Goal: Information Seeking & Learning: Learn about a topic

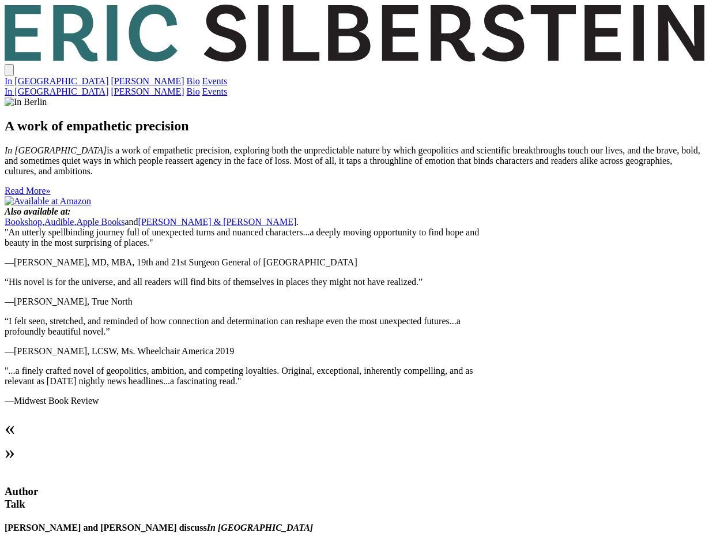
click at [228, 76] on link "Events" at bounding box center [214, 81] width 25 height 10
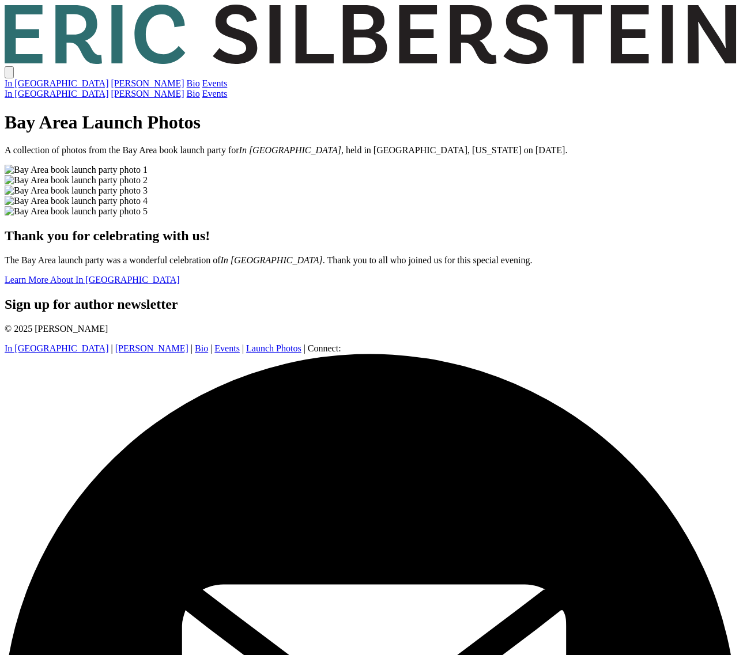
click at [148, 175] on img at bounding box center [76, 170] width 143 height 10
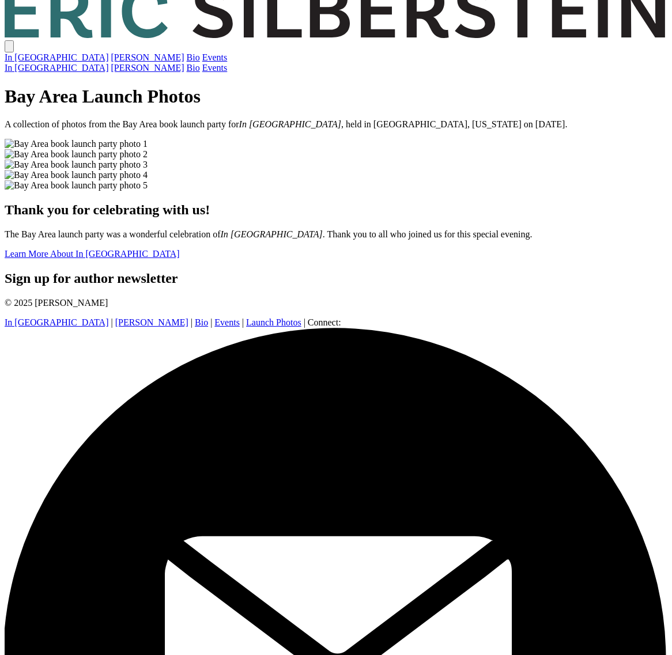
scroll to position [44, 0]
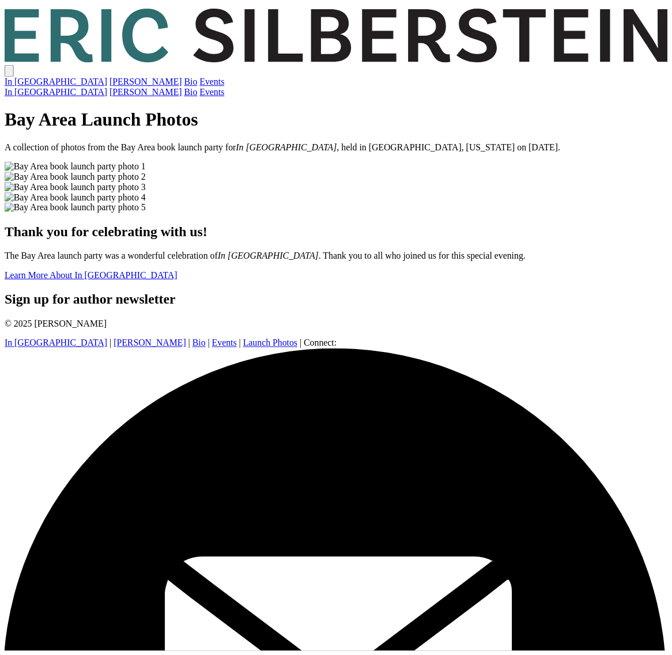
scroll to position [44, 0]
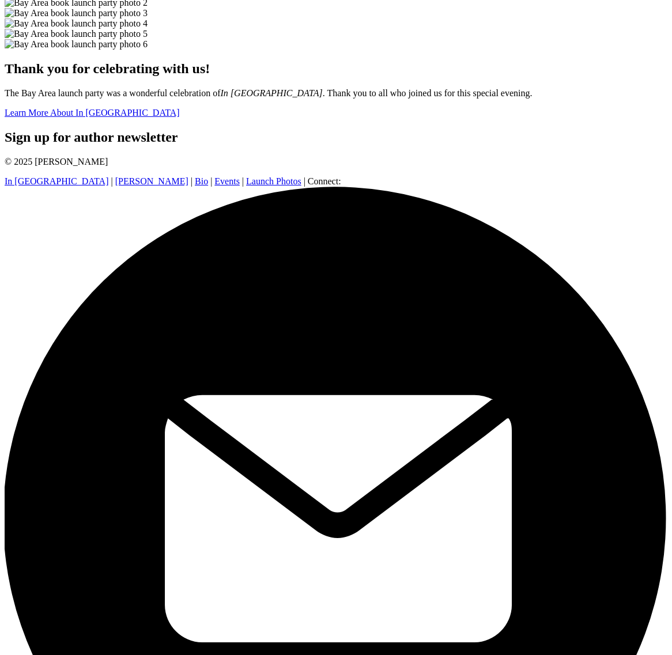
scroll to position [58, 0]
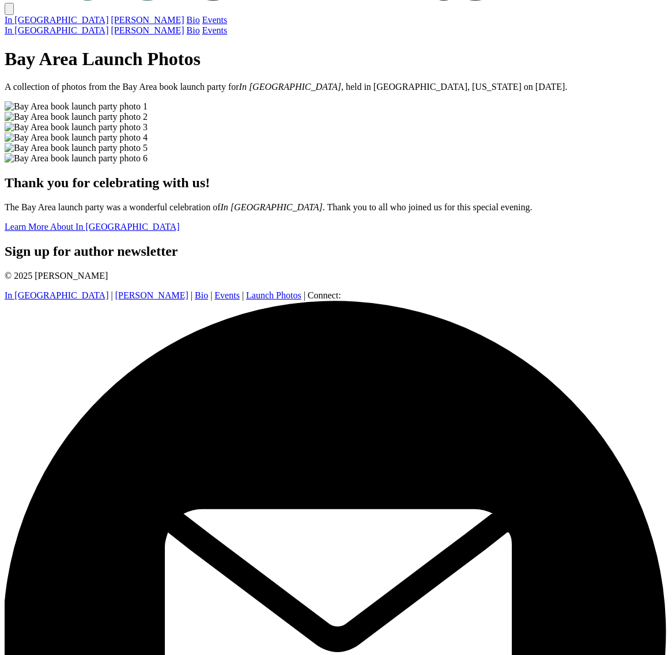
click at [124, 112] on img at bounding box center [76, 106] width 143 height 10
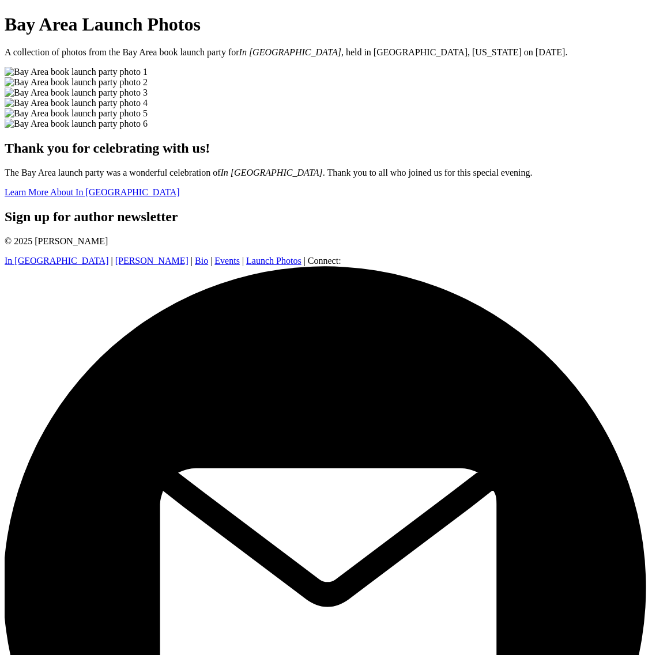
scroll to position [92, 0]
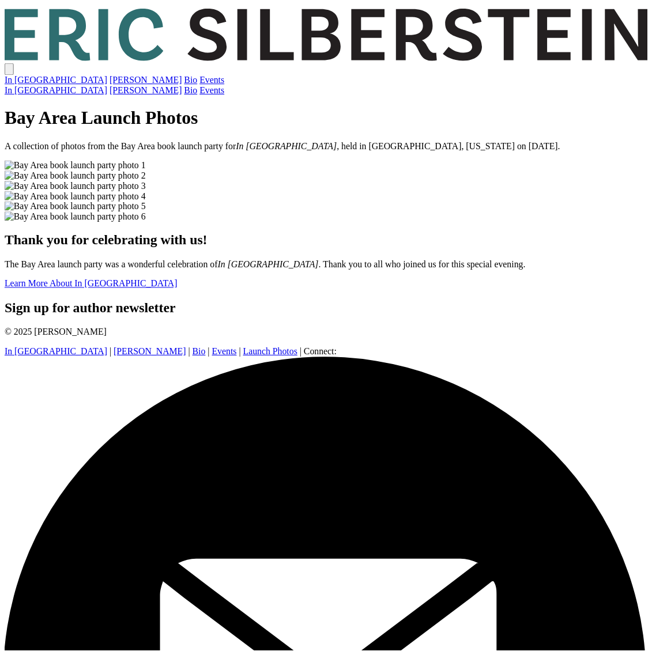
scroll to position [93, 0]
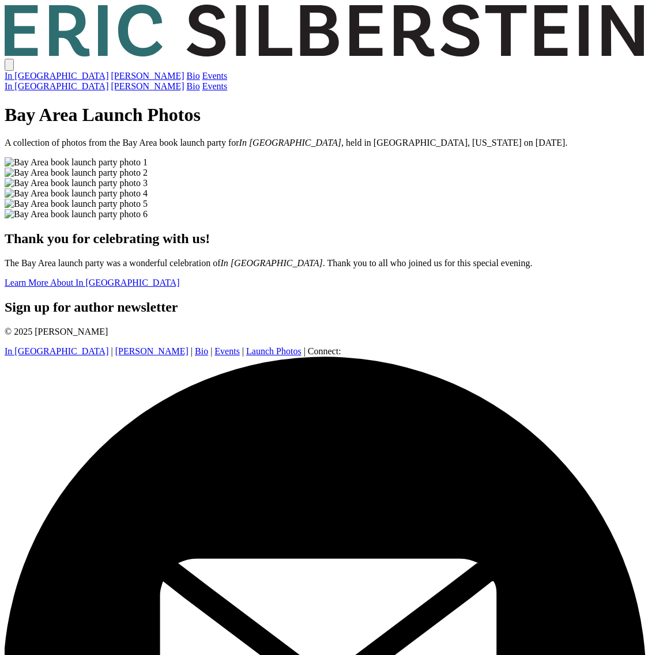
scroll to position [93, 0]
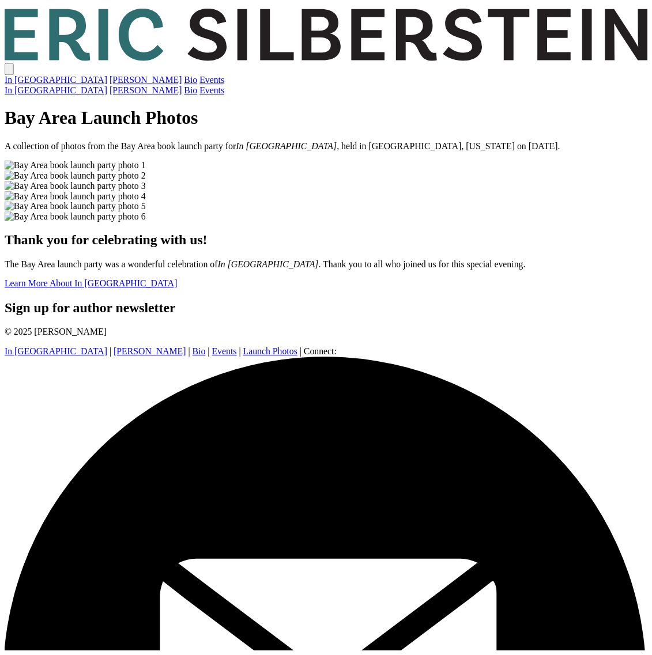
scroll to position [95, 0]
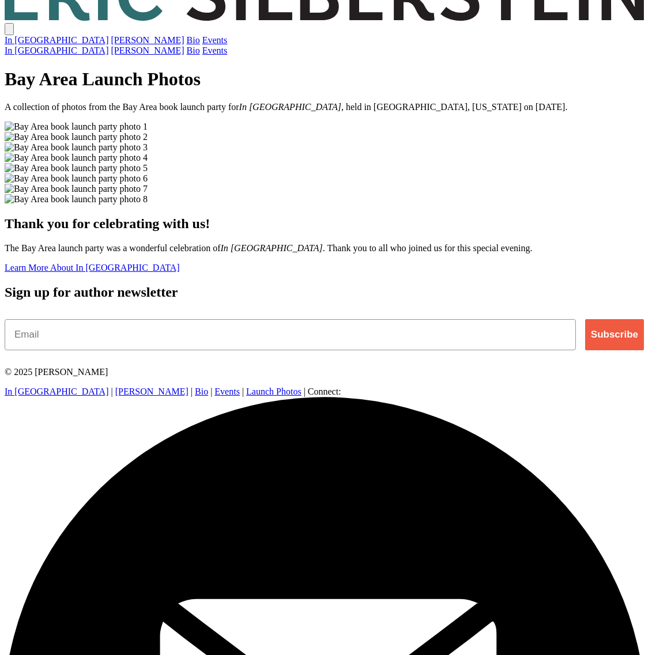
scroll to position [85, 0]
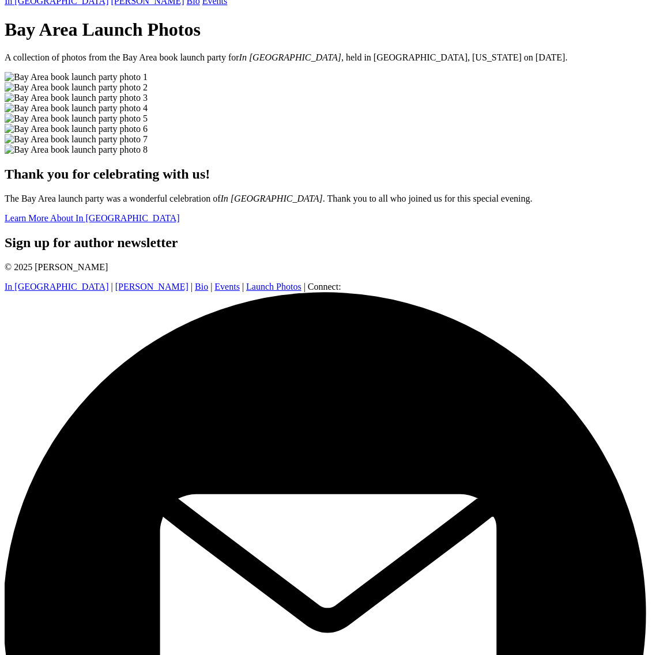
scroll to position [85, 0]
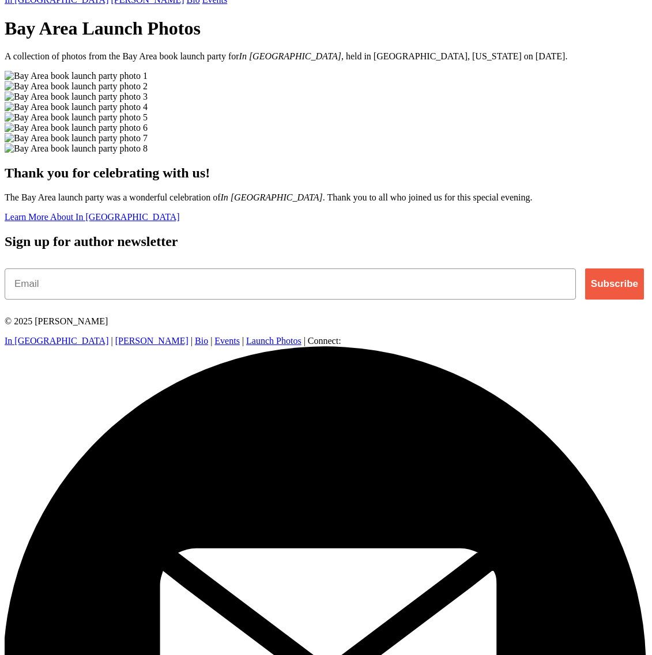
scroll to position [86, 0]
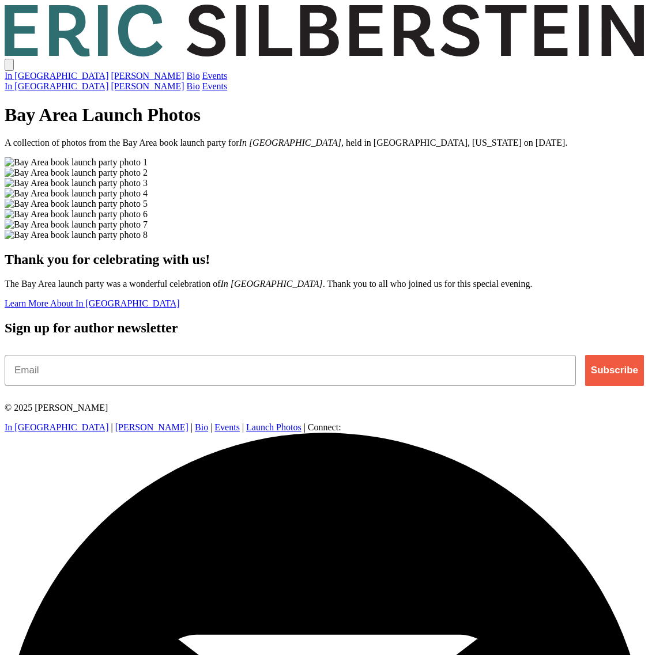
scroll to position [86, 0]
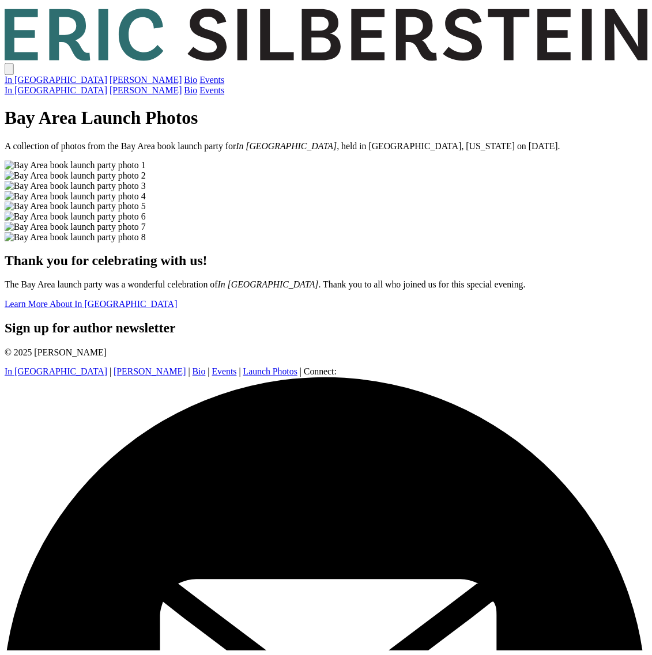
scroll to position [87, 0]
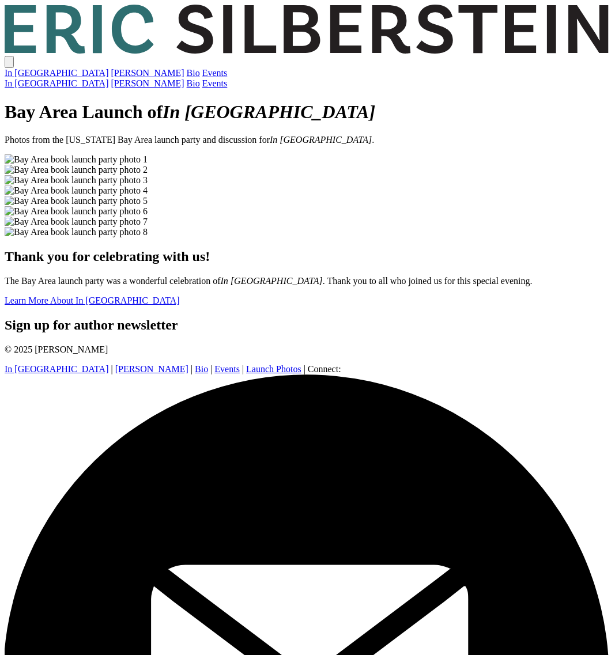
scroll to position [455, 0]
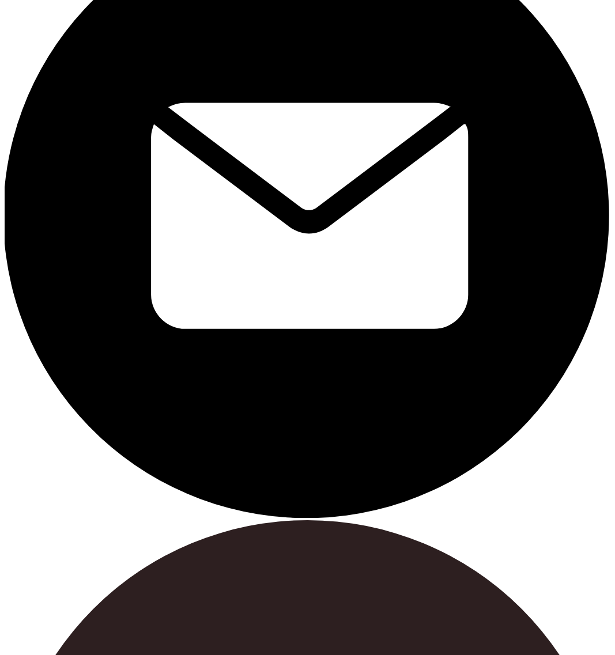
scroll to position [503, 0]
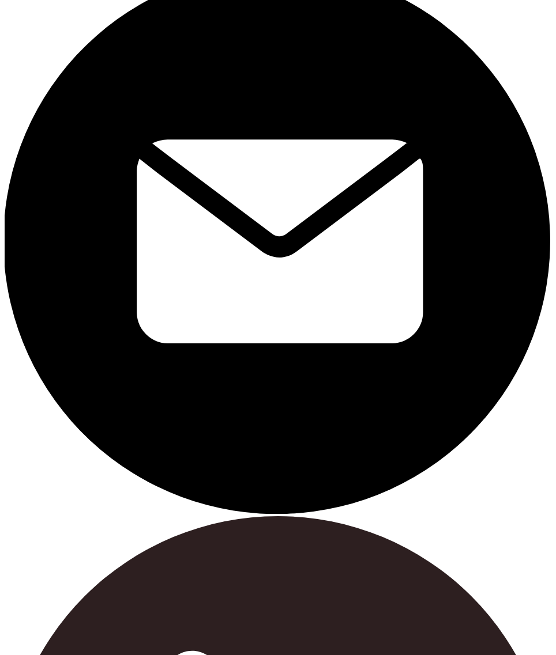
scroll to position [362, 0]
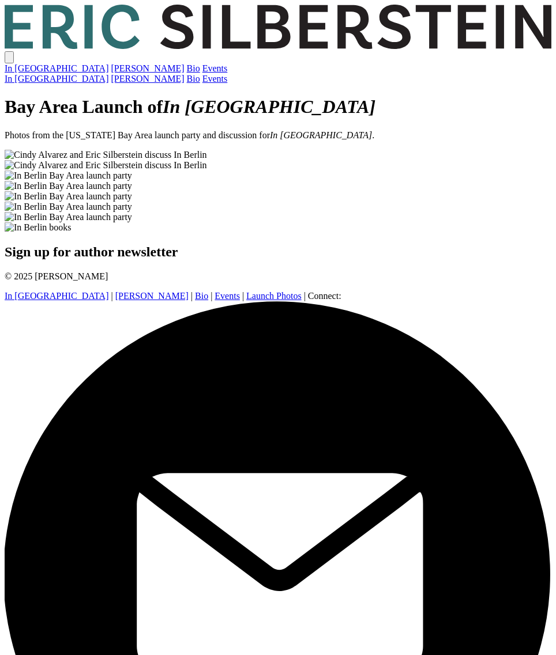
scroll to position [362, 0]
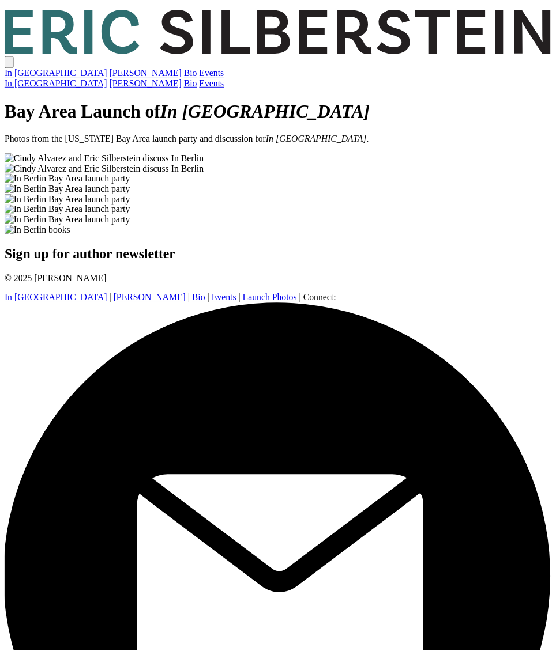
scroll to position [362, 0]
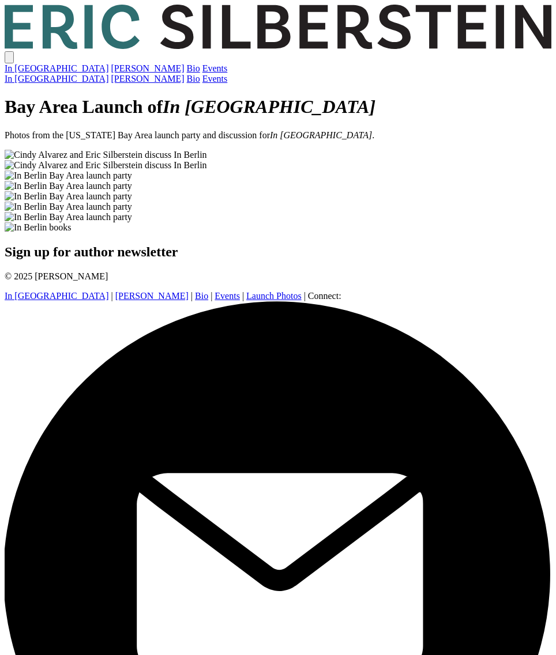
scroll to position [362, 0]
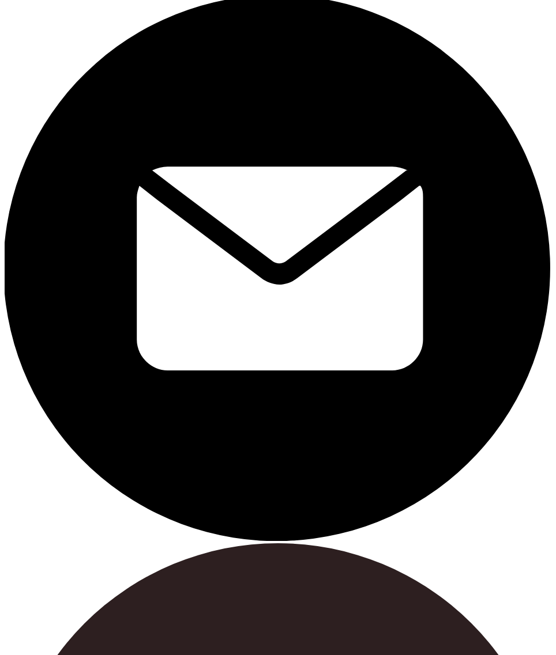
scroll to position [362, 0]
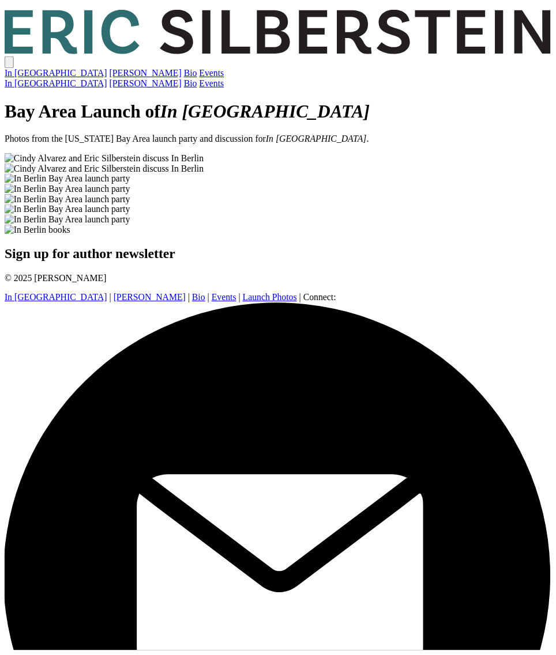
scroll to position [362, 0]
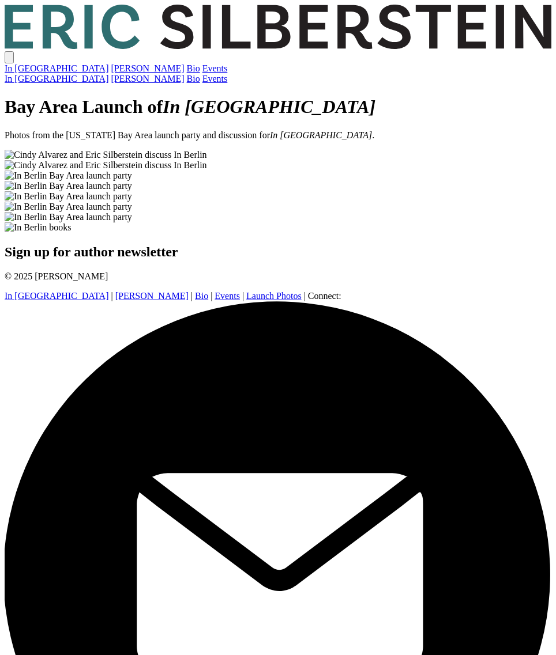
scroll to position [390, 0]
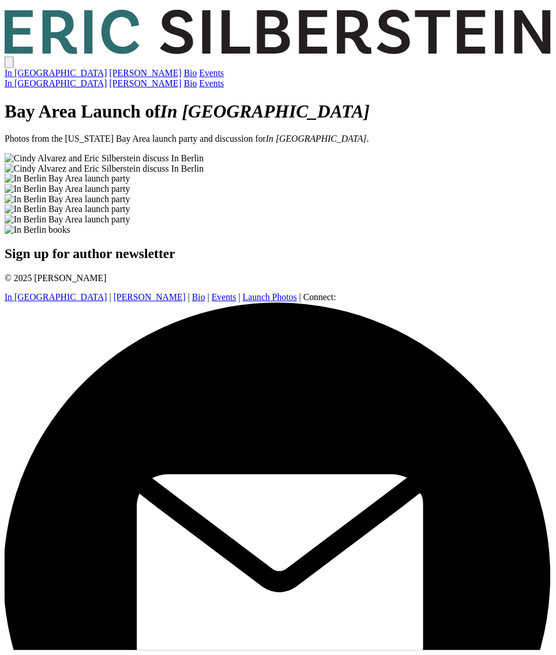
scroll to position [390, 0]
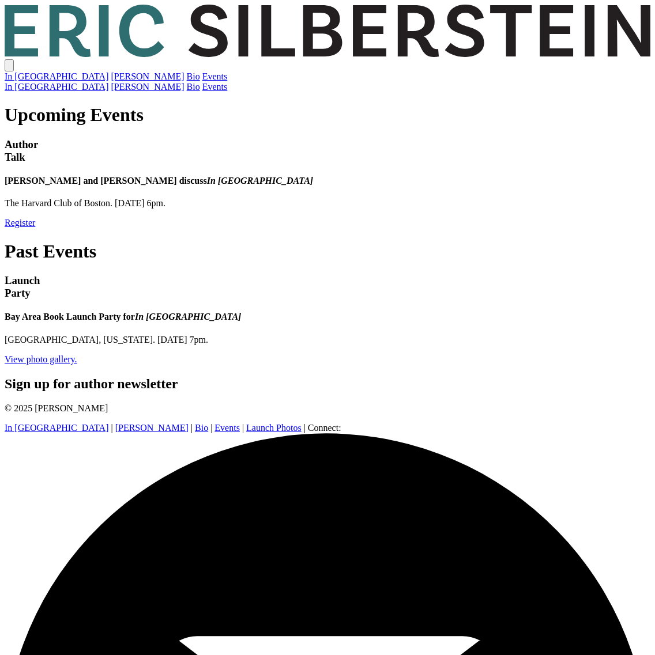
click at [77, 355] on link "View photo gallery." at bounding box center [41, 360] width 73 height 10
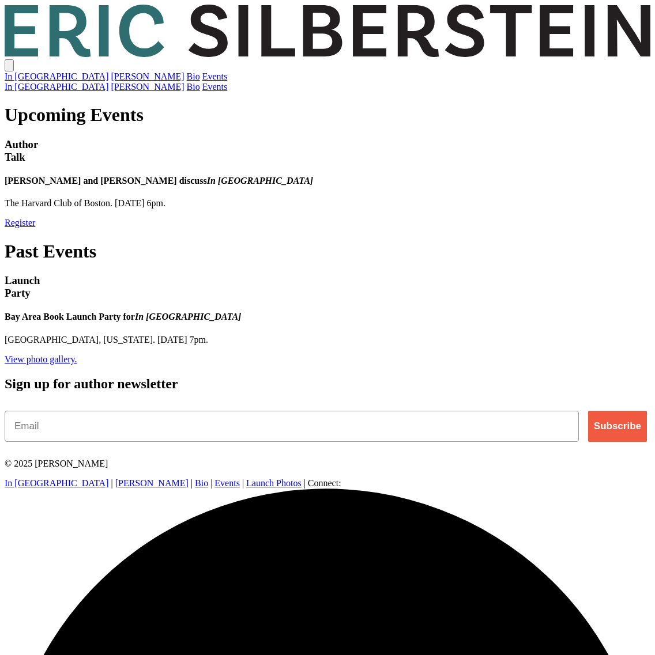
click at [108, 71] on link "In [GEOGRAPHIC_DATA]" at bounding box center [57, 76] width 104 height 10
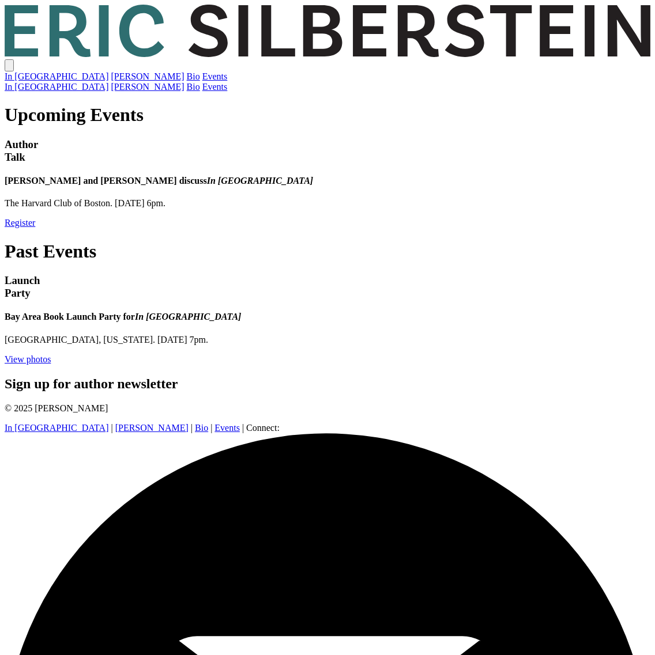
click at [51, 355] on link "View photos" at bounding box center [28, 360] width 46 height 10
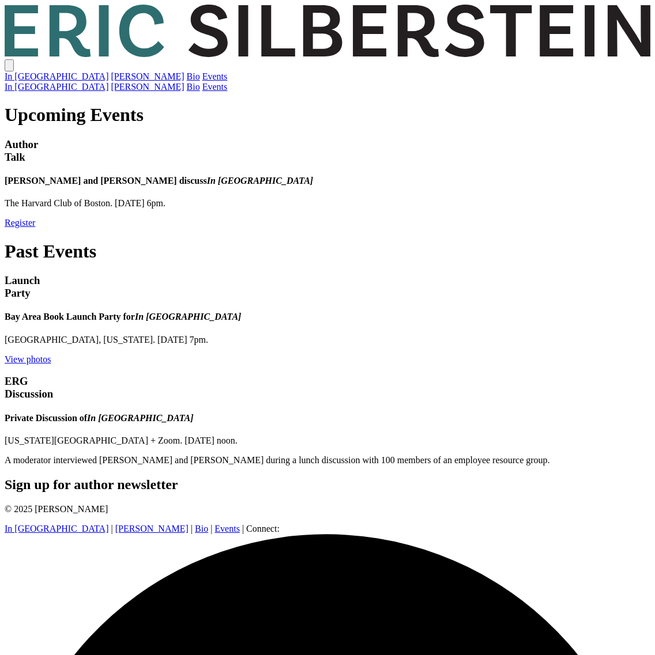
click at [51, 355] on link "View photos" at bounding box center [28, 360] width 46 height 10
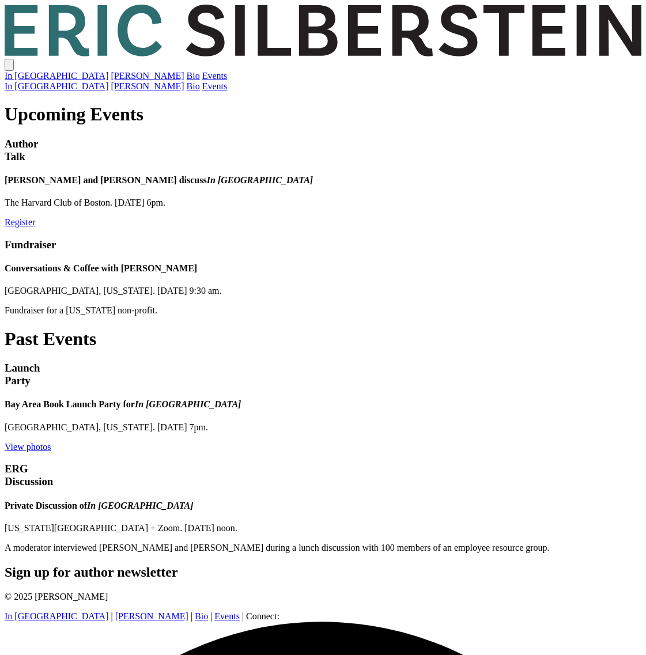
click at [51, 442] on link "View photos" at bounding box center [28, 447] width 46 height 10
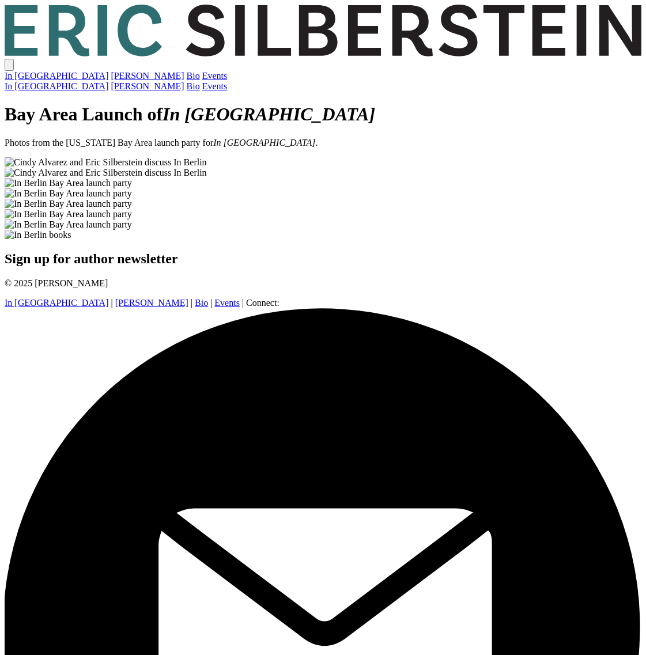
click at [108, 71] on link "In [GEOGRAPHIC_DATA]" at bounding box center [57, 76] width 104 height 10
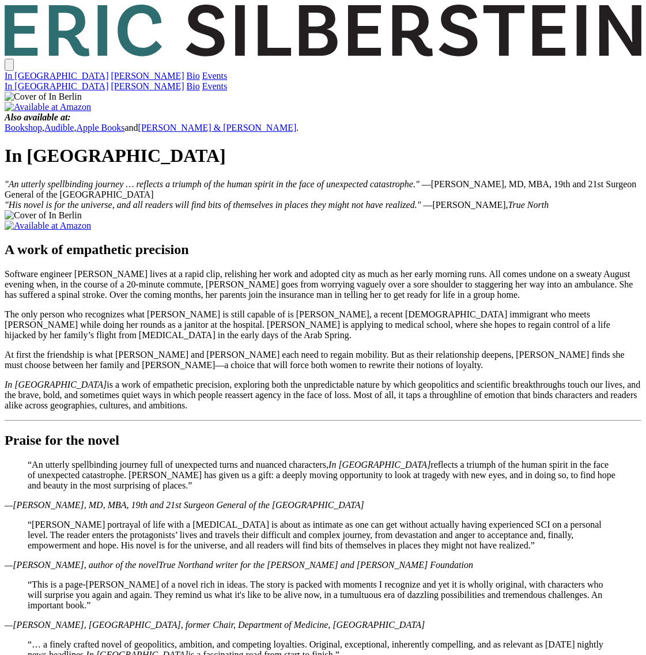
click at [228, 71] on link "Events" at bounding box center [214, 76] width 25 height 10
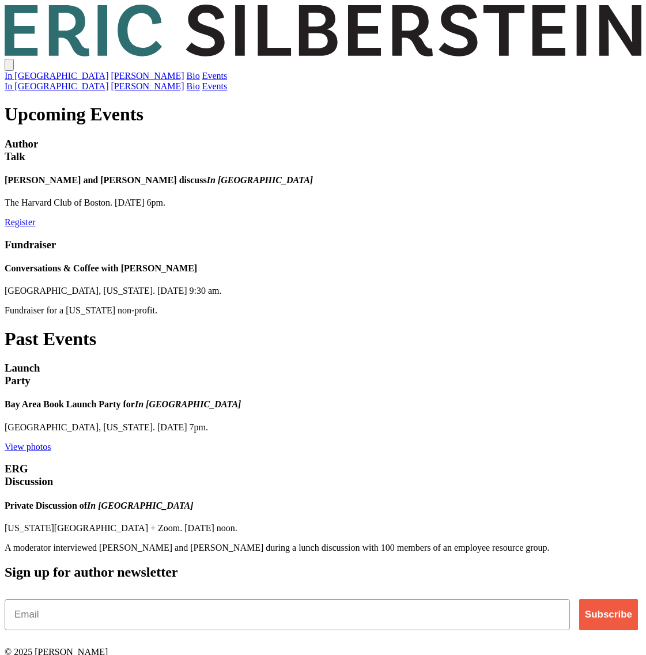
click at [35, 217] on link "Register" at bounding box center [20, 222] width 31 height 10
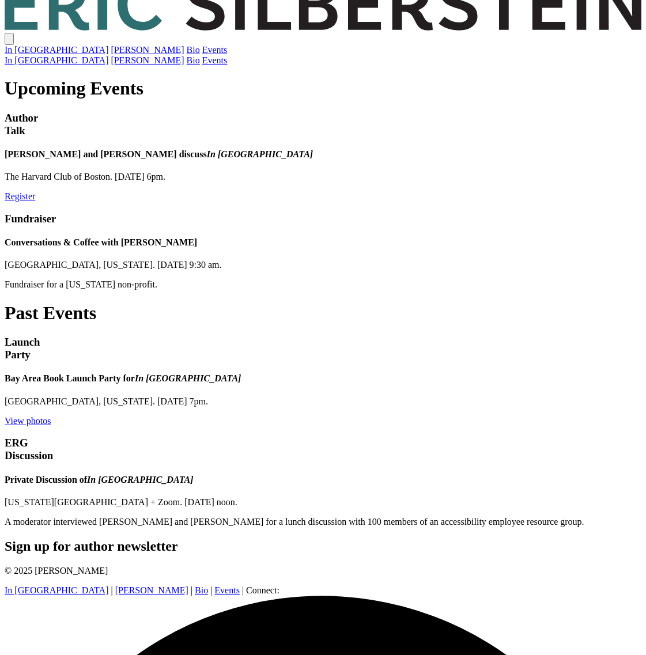
scroll to position [42, 0]
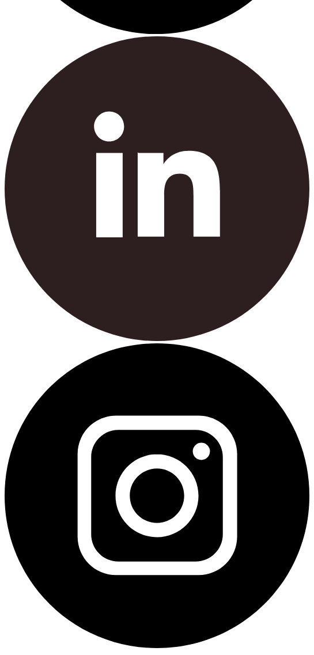
scroll to position [1473, 0]
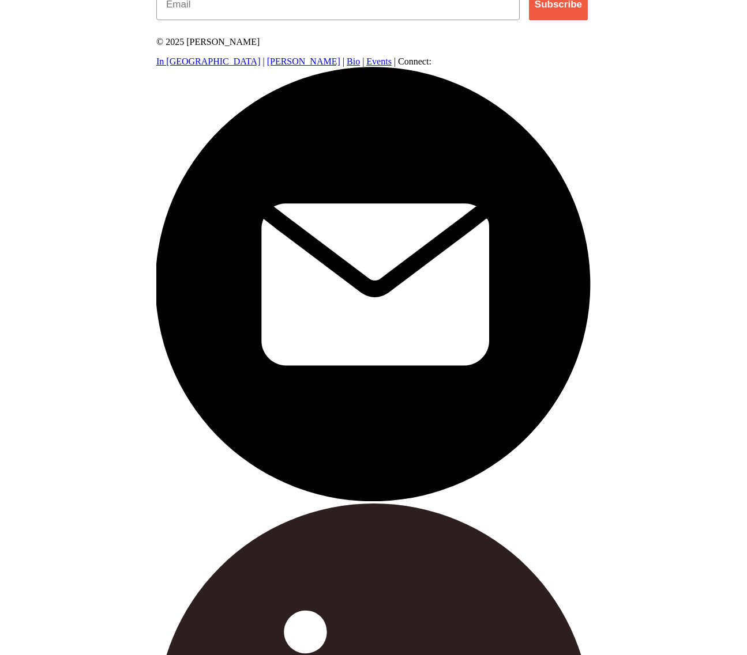
scroll to position [390, 0]
